Goal: Task Accomplishment & Management: Complete application form

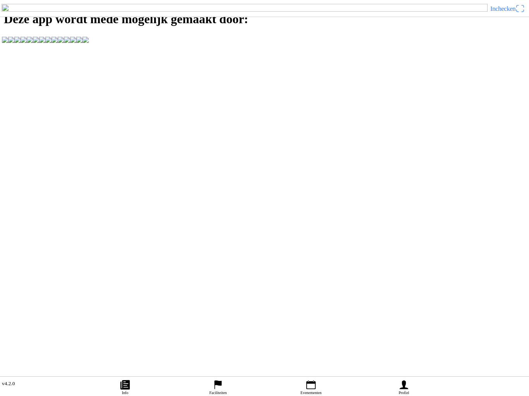
click at [127, 391] on ion-label "Info" at bounding box center [125, 393] width 7 height 4
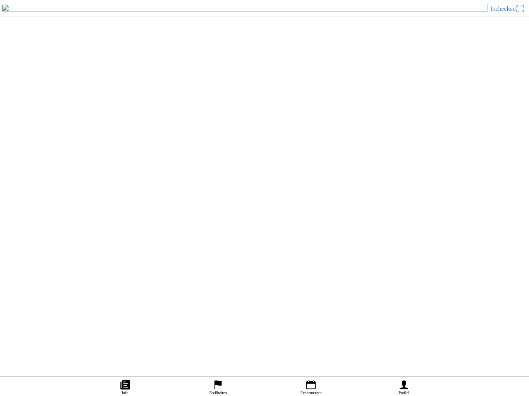
click at [408, 381] on icon "person" at bounding box center [404, 385] width 12 height 12
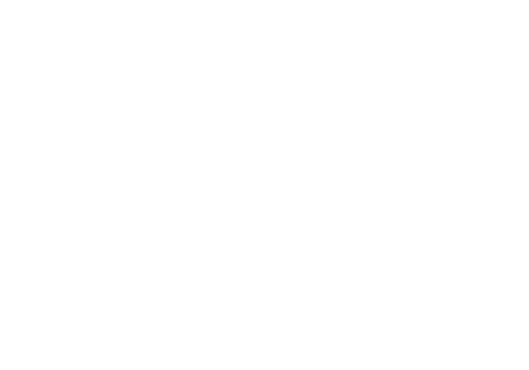
click at [297, 62] on span "Volgende" at bounding box center [264, 52] width 515 height 17
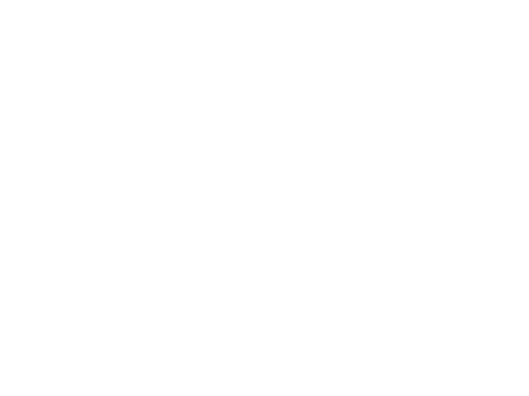
click at [267, 50] on div "E-mailadres is verplicht." at bounding box center [264, 47] width 529 height 8
click at [235, 42] on div "E-mail" at bounding box center [266, 29] width 520 height 26
click at [0, 0] on slot "Inloggen" at bounding box center [0, 0] width 0 height 0
click at [277, 69] on span "button" at bounding box center [264, 60] width 515 height 17
click at [160, 50] on div "E-mailadres is verplicht." at bounding box center [264, 47] width 529 height 8
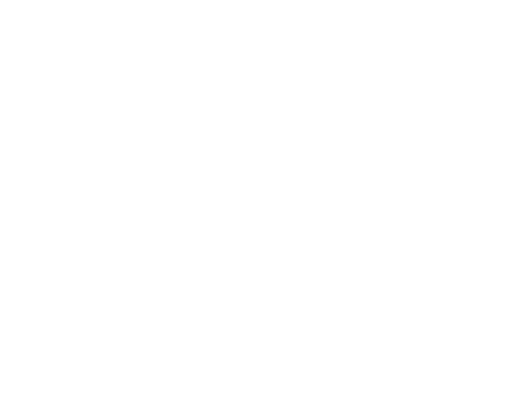
click at [29, 42] on div "E-mail" at bounding box center [266, 29] width 520 height 26
click at [66, 42] on div "E-mail" at bounding box center [266, 29] width 520 height 26
click at [84, 42] on input "email" at bounding box center [266, 35] width 520 height 14
click at [90, 42] on input "email" at bounding box center [266, 35] width 520 height 14
click at [111, 42] on div "E-mail" at bounding box center [266, 29] width 520 height 26
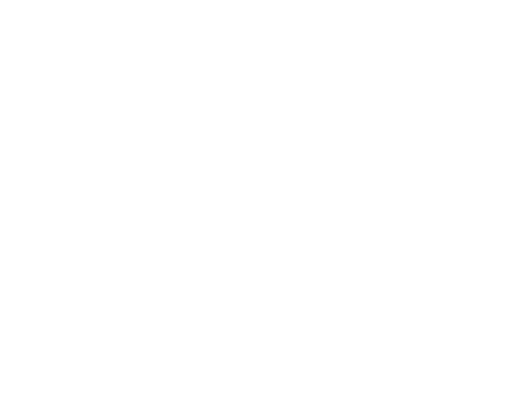
click at [0, 0] on slot "Terug naar app" at bounding box center [0, 0] width 0 height 0
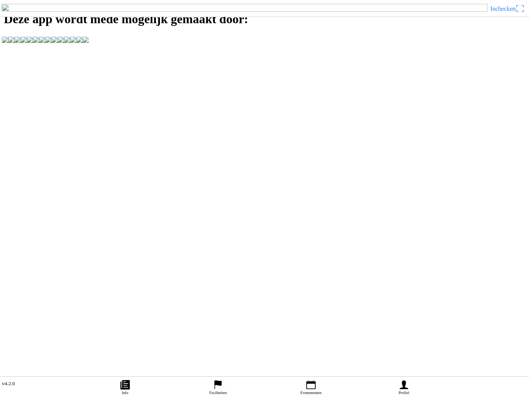
click at [410, 379] on link "Profiel" at bounding box center [403, 386] width 93 height 19
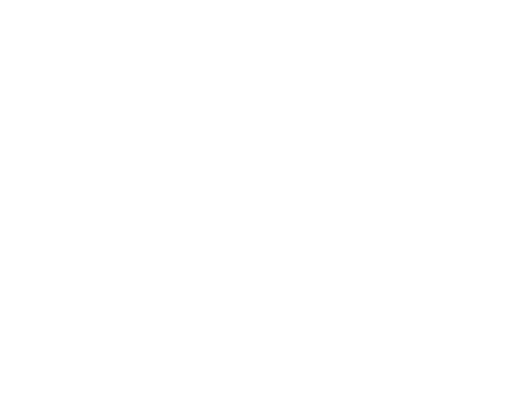
click at [398, 97] on div "Inloggen E-mail Volgende Een account aanmaken Terug naar app Wachtwoord vergete…" at bounding box center [264, 48] width 529 height 97
click at [19, 42] on div "E-mail" at bounding box center [266, 29] width 520 height 26
click at [13, 42] on div "E-mail" at bounding box center [266, 29] width 520 height 26
click at [19, 42] on input "email" at bounding box center [266, 35] width 520 height 14
click at [22, 42] on div "E-mail" at bounding box center [266, 29] width 520 height 26
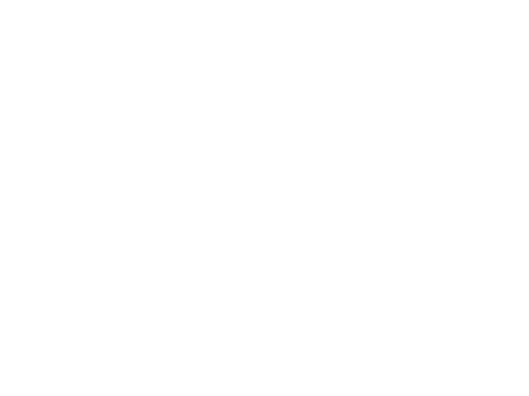
click at [27, 42] on input "email" at bounding box center [266, 35] width 520 height 14
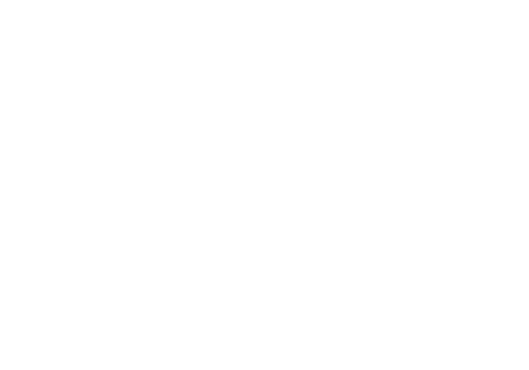
type input "[EMAIL_ADDRESS][DOMAIN_NAME]"
click at [287, 62] on span "Volgende" at bounding box center [264, 52] width 515 height 17
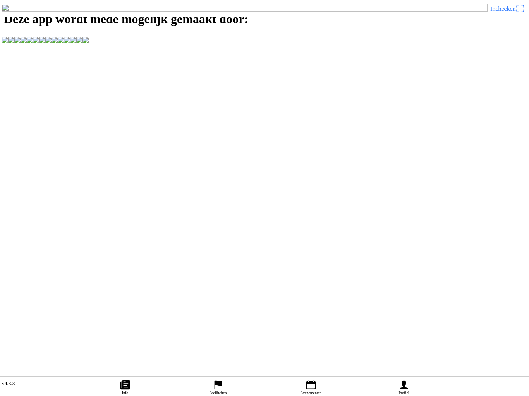
click at [400, 369] on icon "person" at bounding box center [404, 385] width 12 height 12
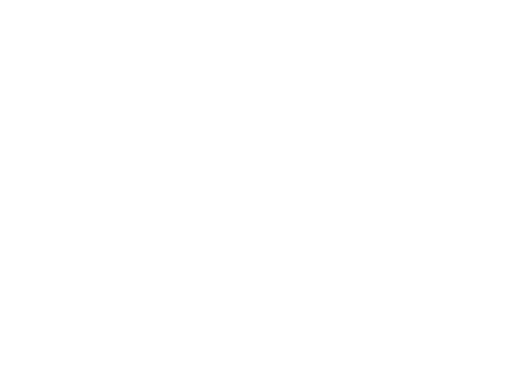
click at [0, 0] on slot "Een account aanmaken" at bounding box center [0, 0] width 0 height 0
